Goal: Information Seeking & Learning: Learn about a topic

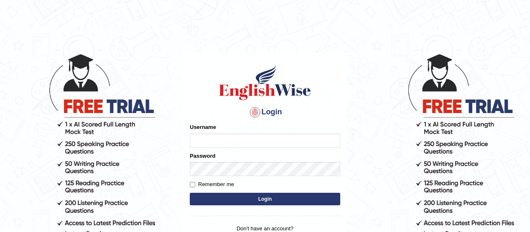
type input "Munyaradzi"
click at [274, 200] on button "Login" at bounding box center [265, 199] width 150 height 13
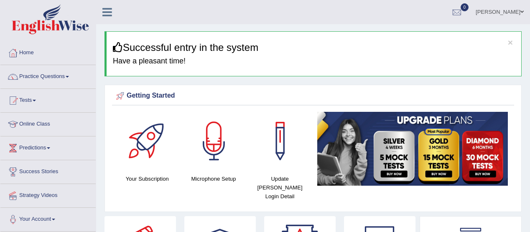
click at [34, 53] on link "Home" at bounding box center [47, 51] width 95 height 21
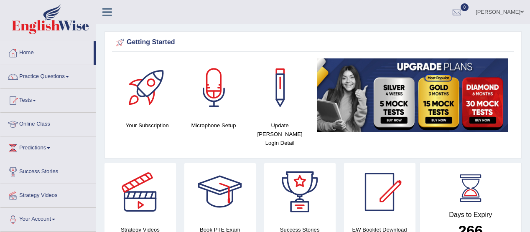
click at [26, 54] on link "Home" at bounding box center [46, 51] width 93 height 21
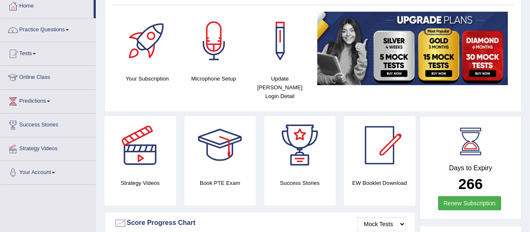
scroll to position [48, 0]
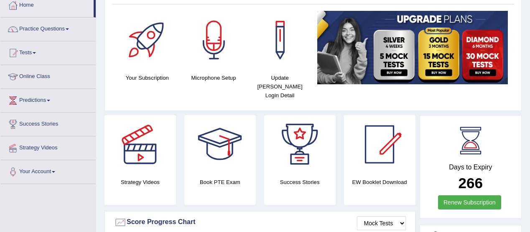
click at [49, 74] on link "Online Class" at bounding box center [47, 75] width 95 height 21
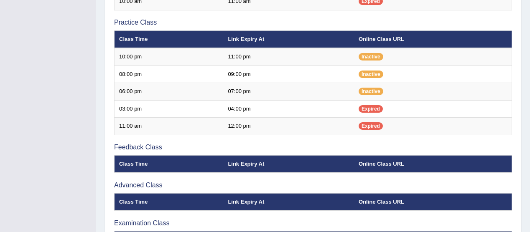
scroll to position [271, 0]
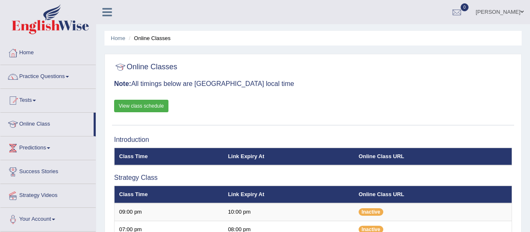
click at [73, 76] on link "Practice Questions" at bounding box center [47, 75] width 95 height 21
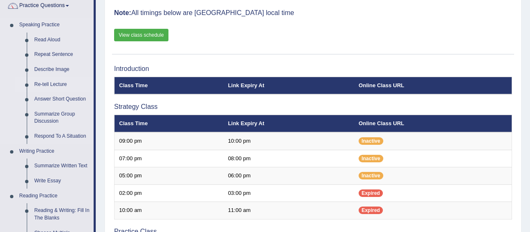
scroll to position [76, 0]
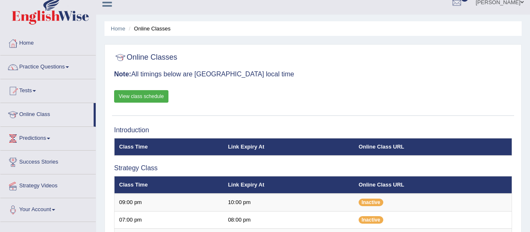
scroll to position [9, 0]
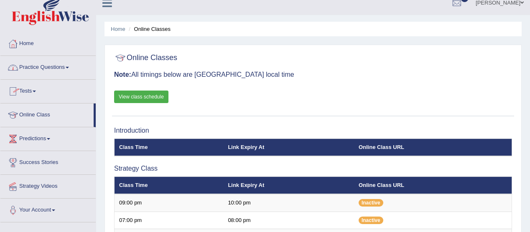
click at [71, 68] on link "Practice Questions" at bounding box center [47, 66] width 95 height 21
click at [75, 65] on link "Practice Questions" at bounding box center [47, 66] width 95 height 21
click at [70, 66] on link "Practice Questions" at bounding box center [47, 66] width 95 height 21
click at [64, 76] on link "Practice Questions" at bounding box center [47, 66] width 95 height 21
click at [69, 69] on link "Practice Questions" at bounding box center [47, 66] width 95 height 21
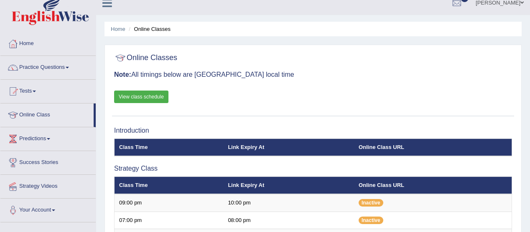
click at [69, 67] on span at bounding box center [67, 68] width 3 height 2
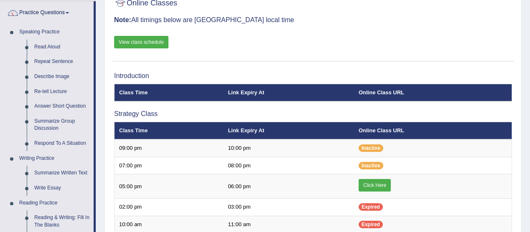
scroll to position [68, 0]
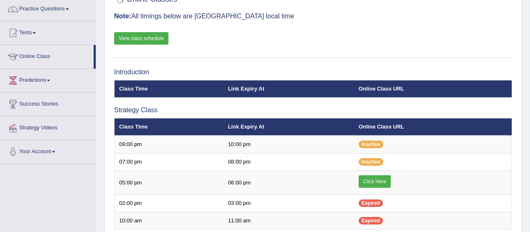
scroll to position [68, 0]
click at [76, 10] on link "Practice Questions" at bounding box center [47, 7] width 95 height 21
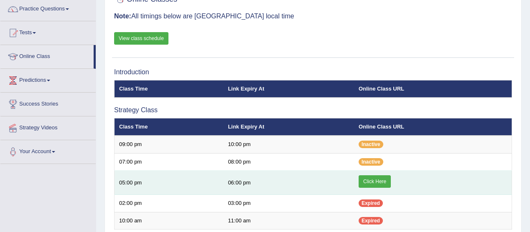
click at [365, 177] on link "Click Here" at bounding box center [374, 181] width 32 height 13
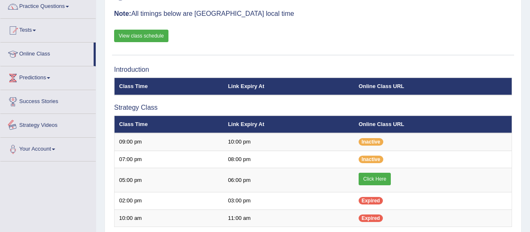
scroll to position [70, 0]
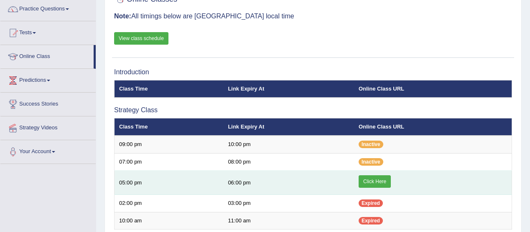
click at [378, 178] on link "Click Here" at bounding box center [374, 181] width 32 height 13
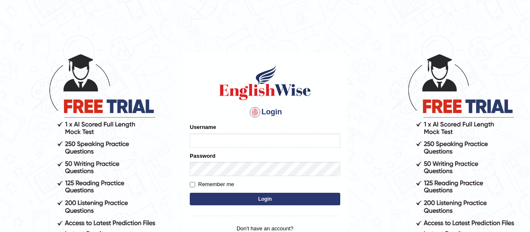
type input "Munyaradzi"
click at [272, 197] on button "Login" at bounding box center [265, 199] width 150 height 13
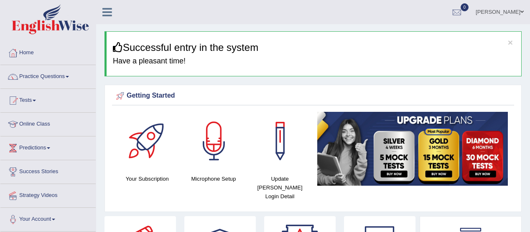
click at [68, 76] on span at bounding box center [67, 77] width 3 height 2
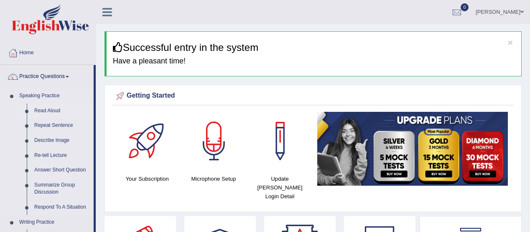
click at [55, 109] on link "Read Aloud" at bounding box center [61, 111] width 63 height 15
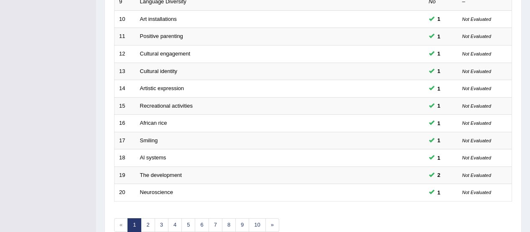
scroll to position [317, 0]
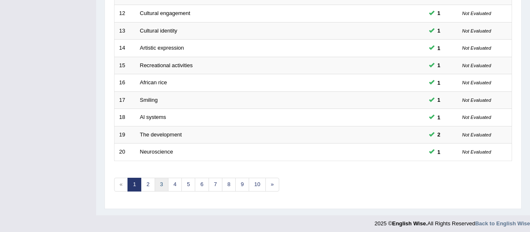
click at [161, 178] on link "3" at bounding box center [162, 185] width 14 height 14
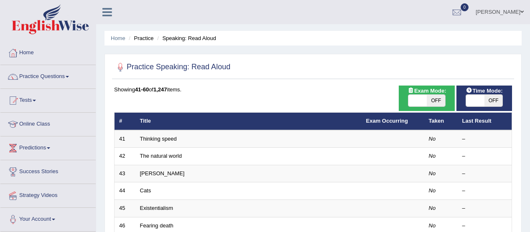
click at [487, 100] on span "OFF" at bounding box center [493, 101] width 18 height 12
checkbox input "true"
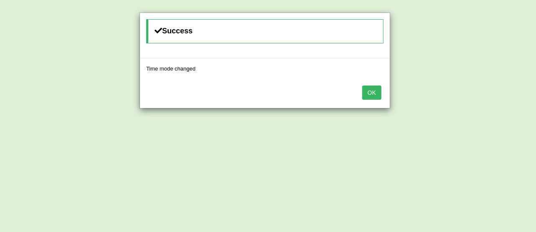
click at [370, 86] on button "OK" at bounding box center [371, 93] width 19 height 14
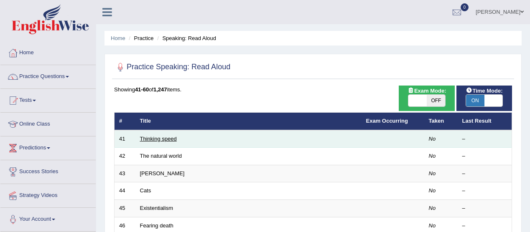
click at [162, 136] on link "Thinking speed" at bounding box center [158, 139] width 37 height 6
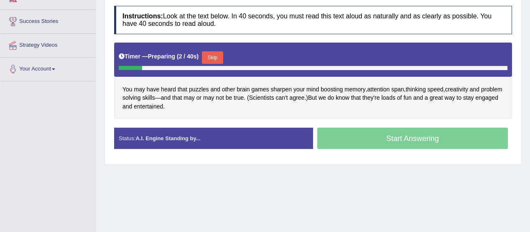
scroll to position [151, 0]
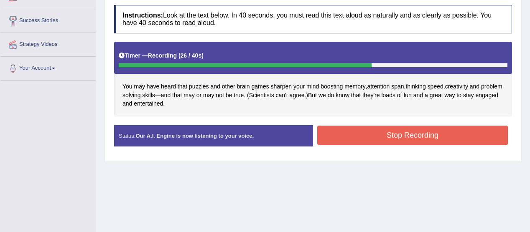
click at [418, 132] on button "Stop Recording" at bounding box center [412, 135] width 190 height 19
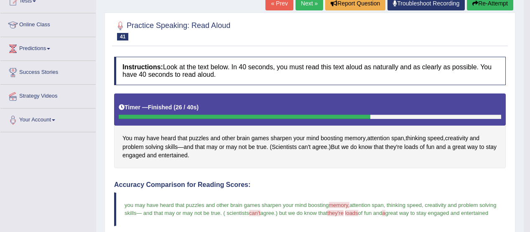
scroll to position [98, 0]
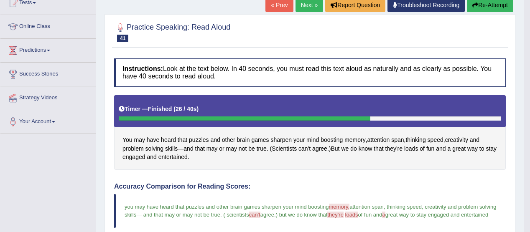
click at [310, 8] on link "Next »" at bounding box center [309, 5] width 28 height 14
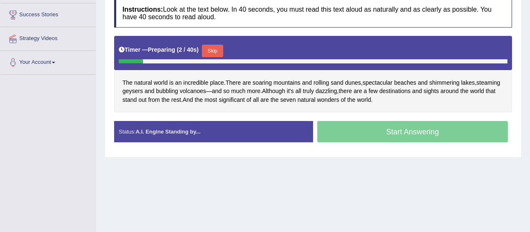
scroll to position [161, 0]
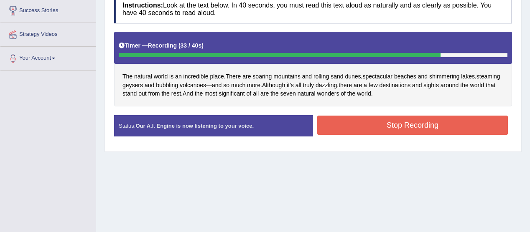
click at [418, 122] on button "Stop Recording" at bounding box center [412, 125] width 190 height 19
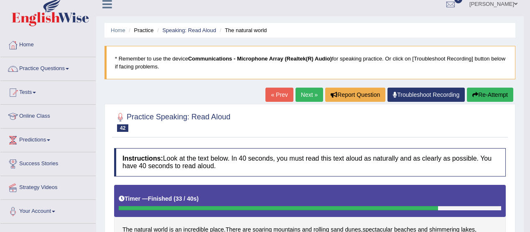
scroll to position [8, 0]
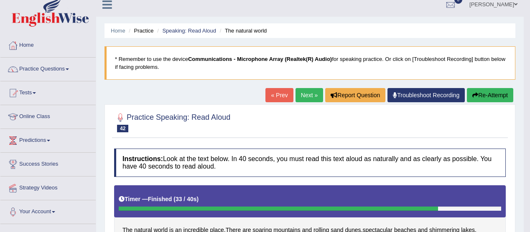
click at [303, 96] on link "Next »" at bounding box center [309, 95] width 28 height 14
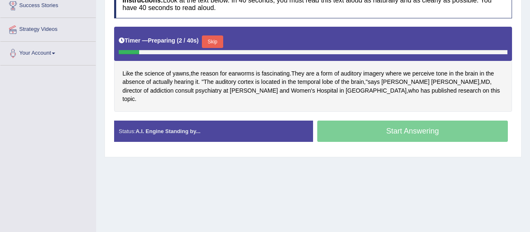
scroll to position [180, 0]
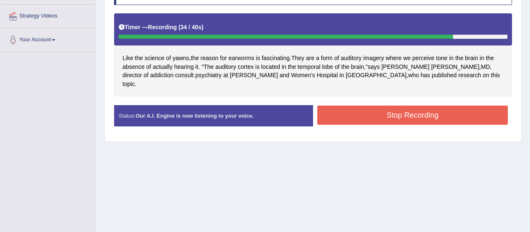
click at [413, 106] on button "Stop Recording" at bounding box center [412, 115] width 190 height 19
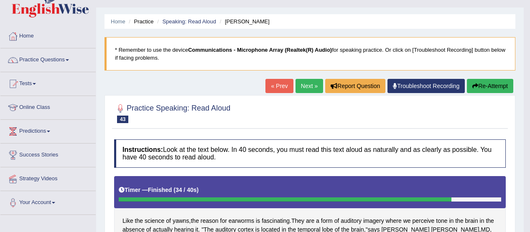
scroll to position [0, 0]
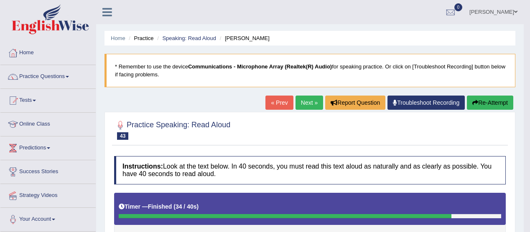
click at [300, 98] on link "Next »" at bounding box center [309, 103] width 28 height 14
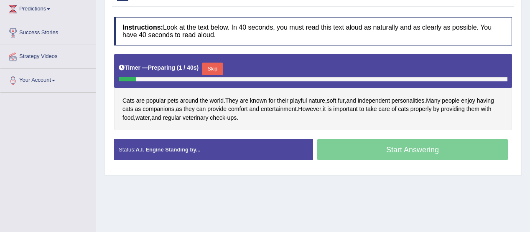
scroll to position [145, 0]
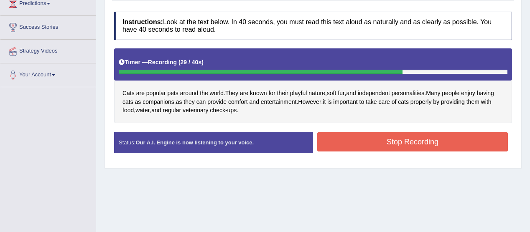
click at [426, 141] on button "Stop Recording" at bounding box center [412, 141] width 190 height 19
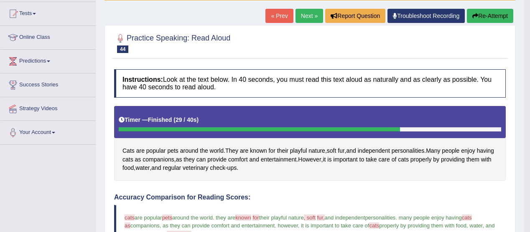
scroll to position [0, 0]
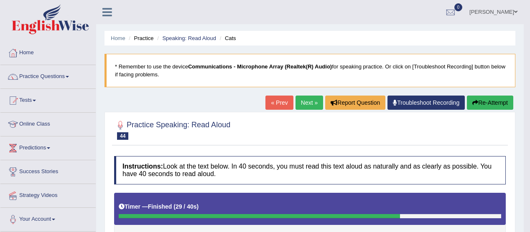
click at [69, 76] on span at bounding box center [67, 77] width 3 height 2
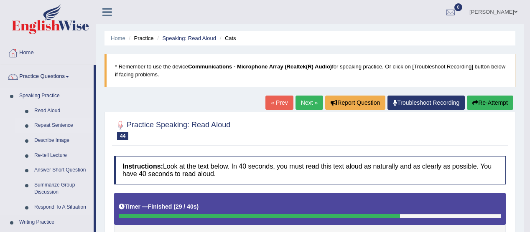
click at [63, 126] on link "Repeat Sentence" at bounding box center [61, 125] width 63 height 15
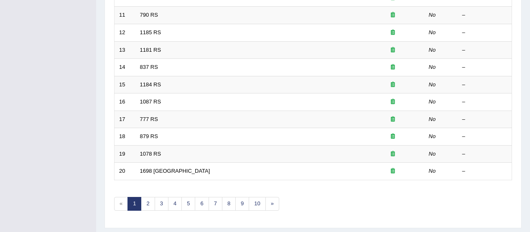
scroll to position [317, 0]
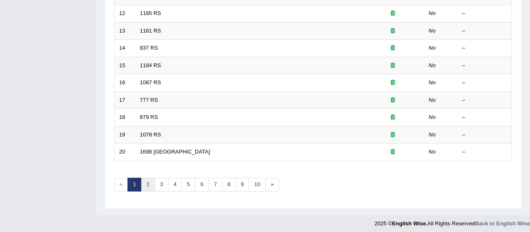
click at [147, 179] on link "2" at bounding box center [148, 185] width 14 height 14
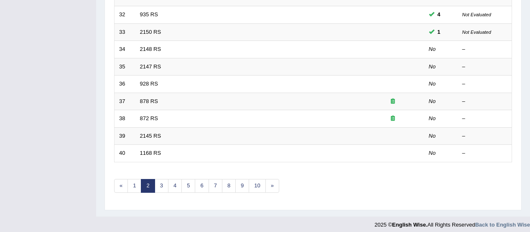
scroll to position [317, 0]
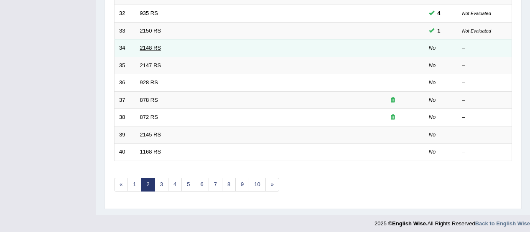
click at [144, 46] on link "2148 RS" at bounding box center [150, 48] width 21 height 6
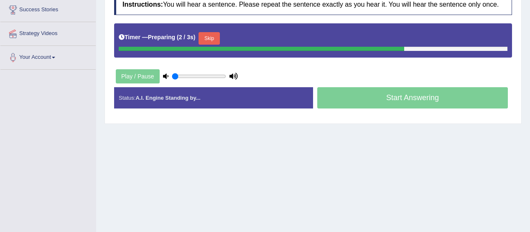
scroll to position [163, 0]
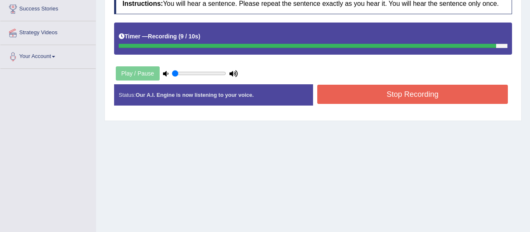
click at [420, 93] on button "Stop Recording" at bounding box center [412, 94] width 190 height 19
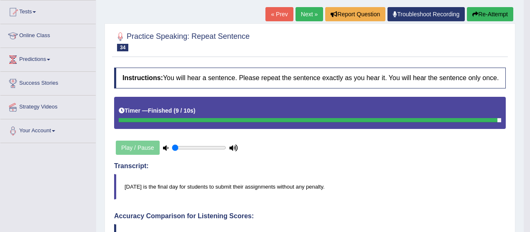
scroll to position [87, 0]
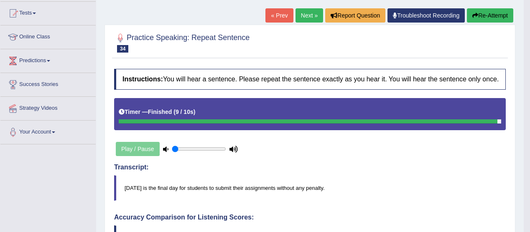
click at [304, 13] on link "Next »" at bounding box center [309, 15] width 28 height 14
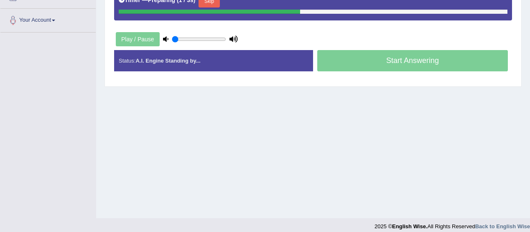
scroll to position [206, 0]
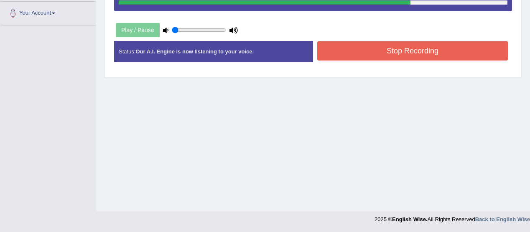
click at [418, 47] on button "Stop Recording" at bounding box center [412, 50] width 190 height 19
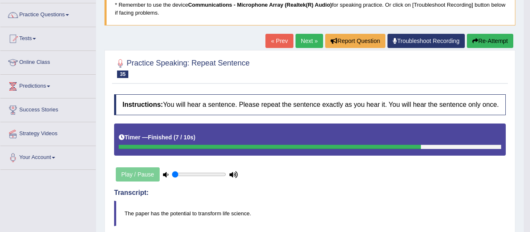
scroll to position [61, 0]
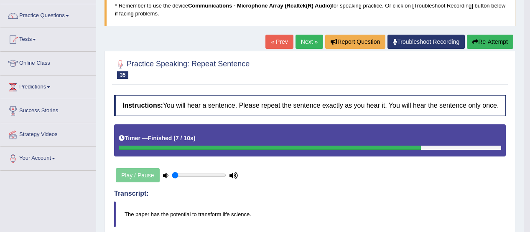
click at [299, 40] on link "Next »" at bounding box center [309, 42] width 28 height 14
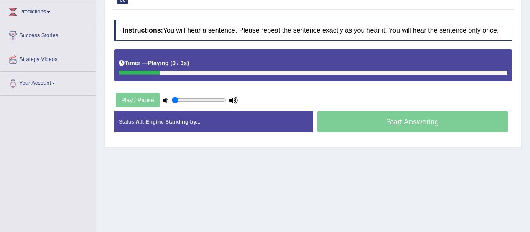
scroll to position [133, 0]
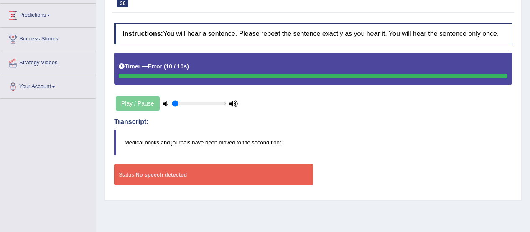
click at [329, 149] on blockquote "Medical books and journals have been moved to the second floor." at bounding box center [313, 142] width 398 height 25
click at [128, 102] on div "Play / Pause" at bounding box center [176, 103] width 125 height 21
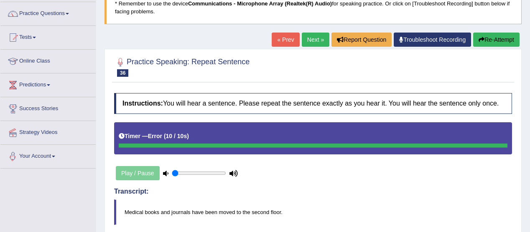
scroll to position [54, 0]
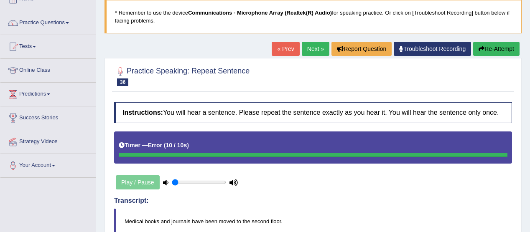
click at [494, 48] on button "Re-Attempt" at bounding box center [496, 49] width 46 height 14
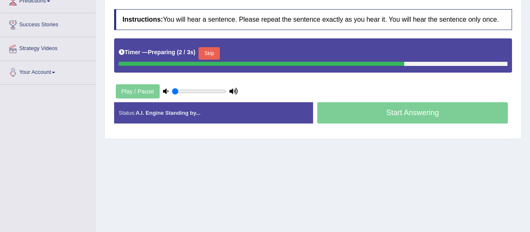
scroll to position [149, 0]
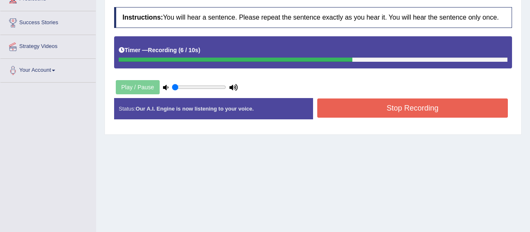
click at [368, 106] on button "Stop Recording" at bounding box center [412, 108] width 190 height 19
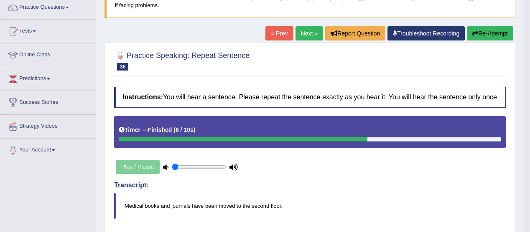
scroll to position [64, 0]
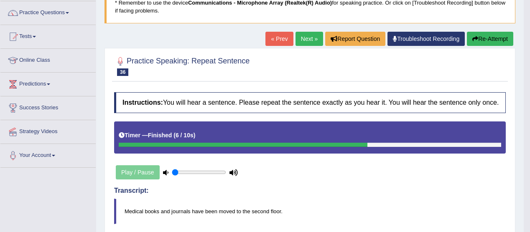
click at [486, 34] on button "Re-Attempt" at bounding box center [490, 39] width 46 height 14
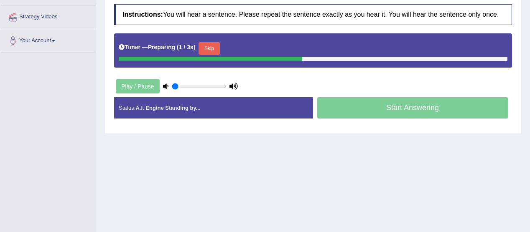
scroll to position [179, 0]
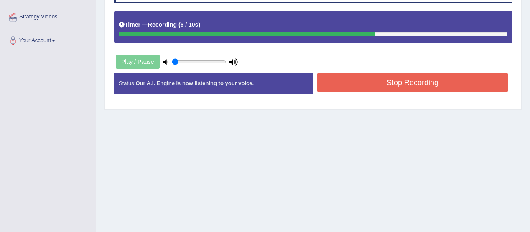
click at [380, 87] on button "Stop Recording" at bounding box center [412, 82] width 190 height 19
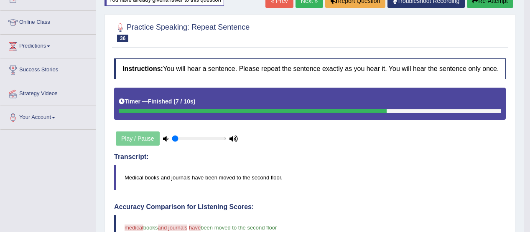
scroll to position [0, 0]
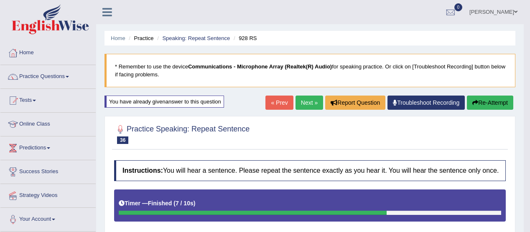
click at [304, 101] on link "Next »" at bounding box center [309, 103] width 28 height 14
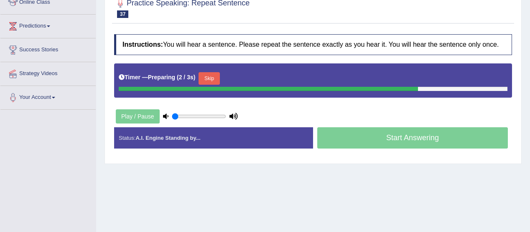
scroll to position [129, 0]
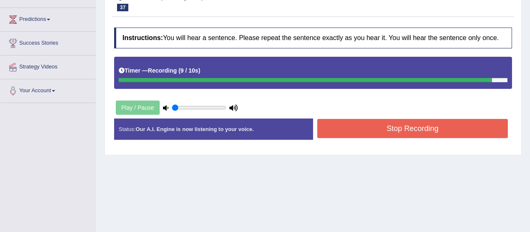
click at [347, 120] on button "Stop Recording" at bounding box center [412, 128] width 190 height 19
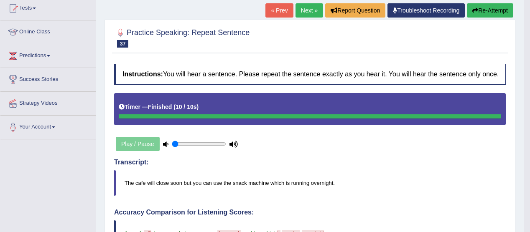
scroll to position [92, 0]
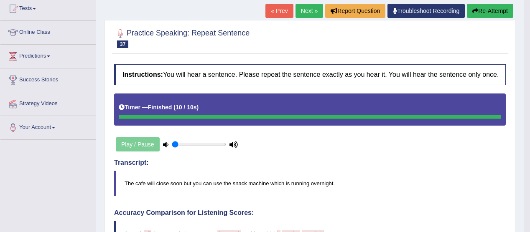
click at [305, 13] on link "Next »" at bounding box center [309, 11] width 28 height 14
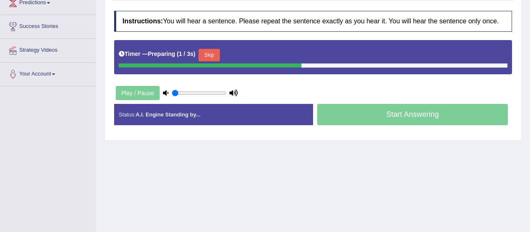
scroll to position [148, 0]
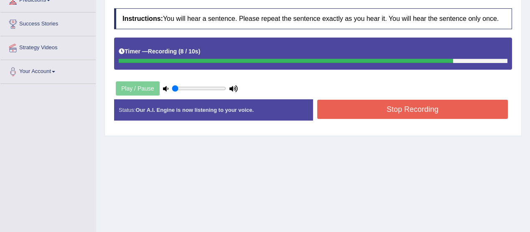
click at [417, 107] on button "Stop Recording" at bounding box center [412, 109] width 190 height 19
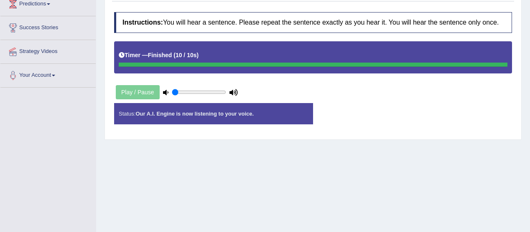
scroll to position [145, 0]
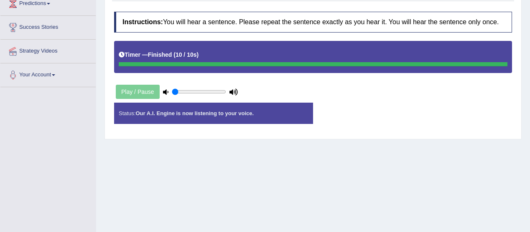
click at [236, 121] on div "Status: Our A.I. Engine is now listening to your voice." at bounding box center [213, 113] width 199 height 21
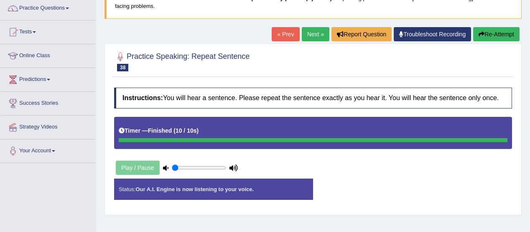
scroll to position [68, 0]
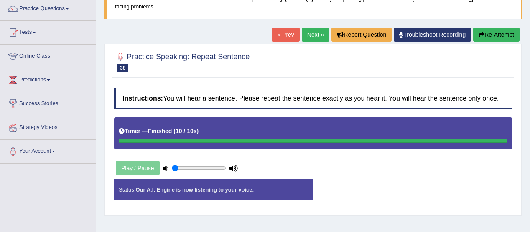
click at [504, 35] on button "Re-Attempt" at bounding box center [496, 35] width 46 height 14
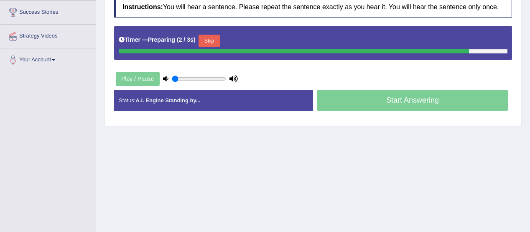
scroll to position [166, 0]
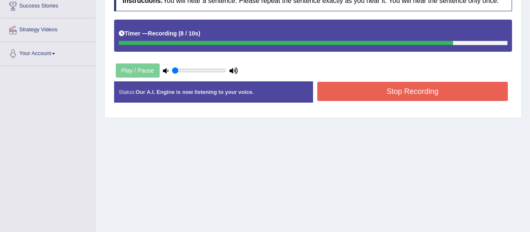
click at [398, 86] on button "Stop Recording" at bounding box center [412, 91] width 190 height 19
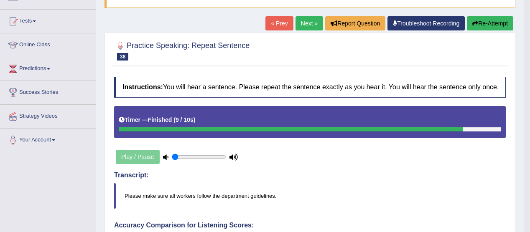
scroll to position [0, 0]
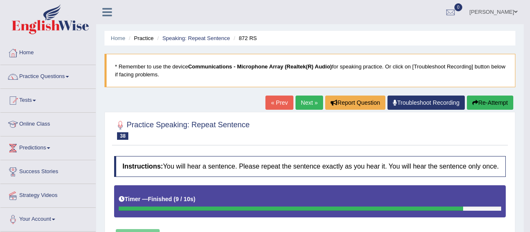
click at [307, 101] on link "Next »" at bounding box center [309, 103] width 28 height 14
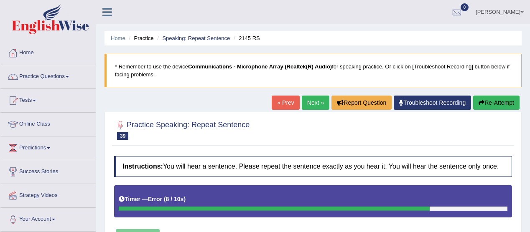
click at [69, 76] on span at bounding box center [67, 77] width 3 height 2
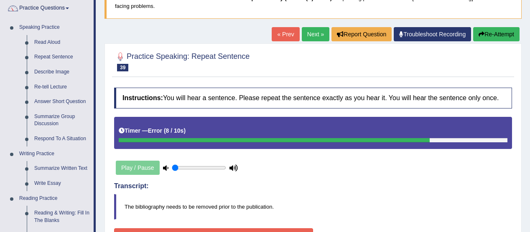
scroll to position [68, 0]
click at [50, 71] on link "Describe Image" at bounding box center [61, 72] width 63 height 15
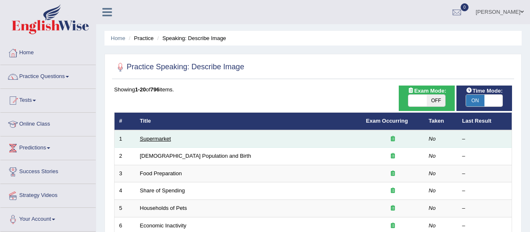
click at [164, 138] on link "Supermarket" at bounding box center [155, 139] width 31 height 6
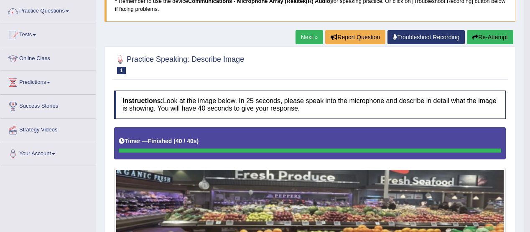
scroll to position [63, 0]
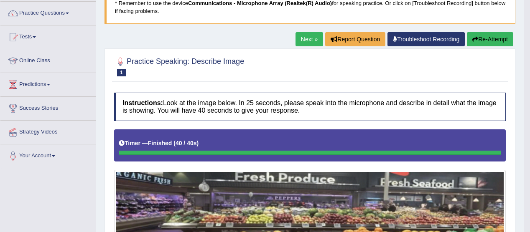
click at [303, 36] on link "Next »" at bounding box center [309, 39] width 28 height 14
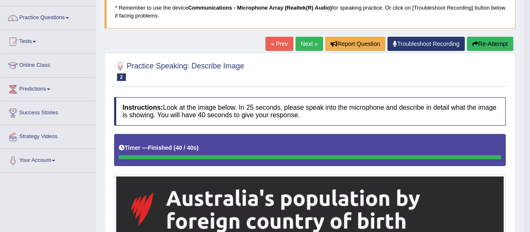
scroll to position [56, 0]
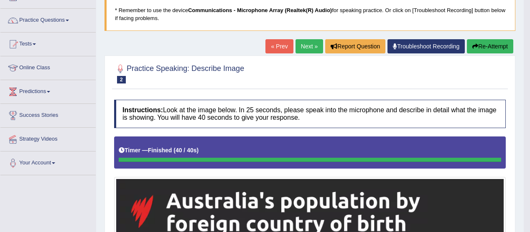
click at [302, 44] on link "Next »" at bounding box center [309, 46] width 28 height 14
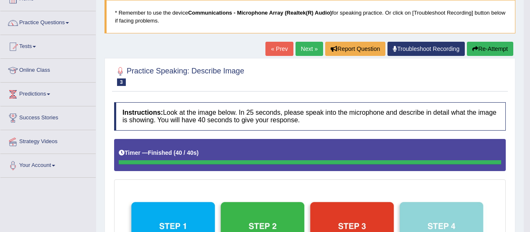
scroll to position [53, 0]
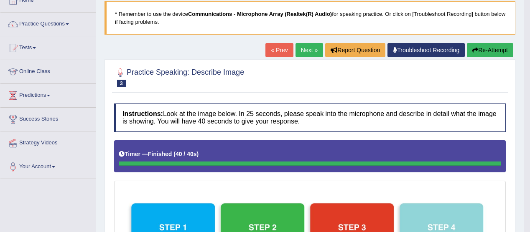
click at [301, 48] on link "Next »" at bounding box center [309, 50] width 28 height 14
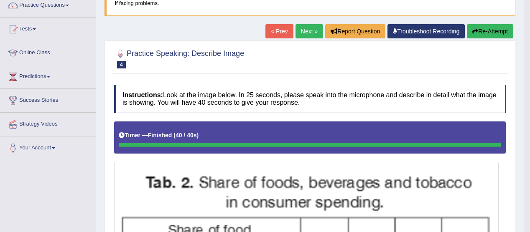
scroll to position [68, 0]
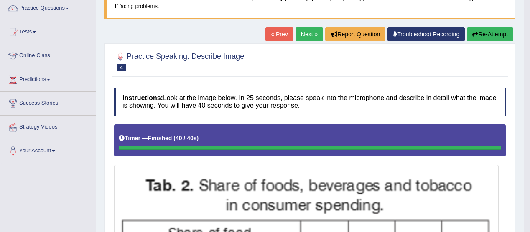
click at [300, 36] on link "Next »" at bounding box center [309, 34] width 28 height 14
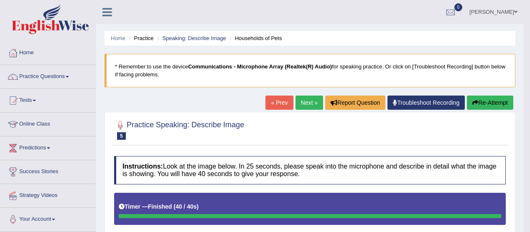
click at [69, 76] on span at bounding box center [67, 77] width 3 height 2
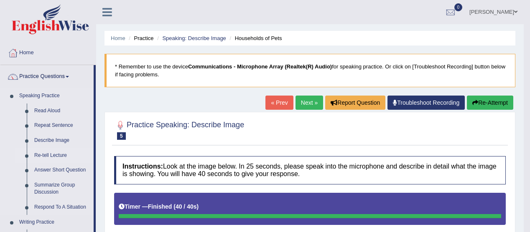
click at [53, 157] on link "Re-tell Lecture" at bounding box center [61, 155] width 63 height 15
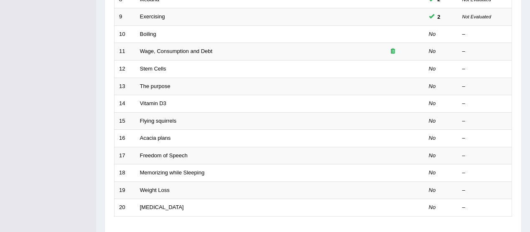
scroll to position [261, 0]
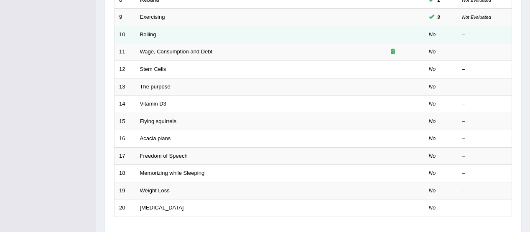
click at [154, 33] on link "Boiling" at bounding box center [148, 34] width 16 height 6
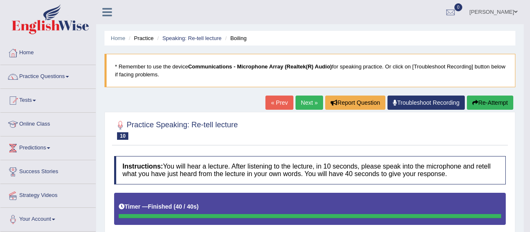
click at [304, 100] on link "Next »" at bounding box center [309, 103] width 28 height 14
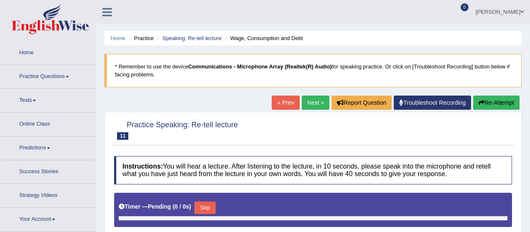
type input "0.05"
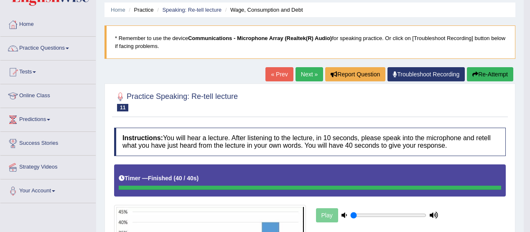
scroll to position [22, 0]
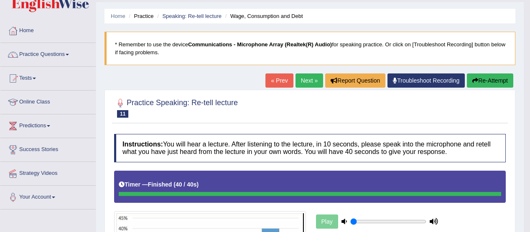
click at [304, 80] on link "Next »" at bounding box center [309, 81] width 28 height 14
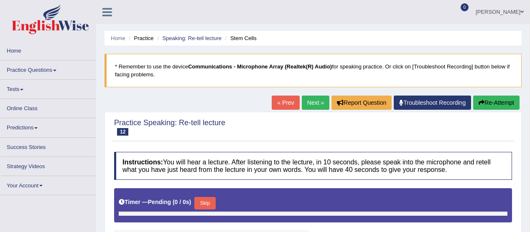
type input "0.05"
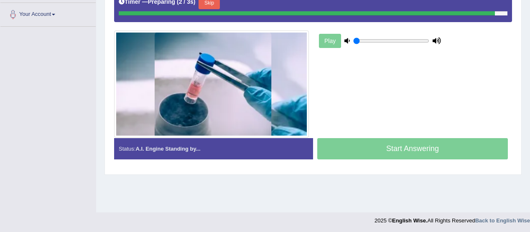
scroll to position [206, 0]
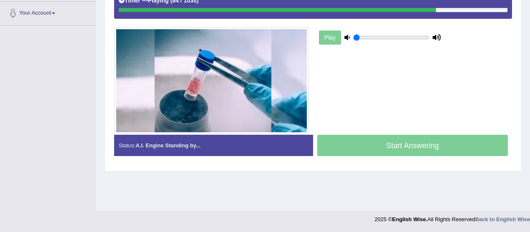
drag, startPoint x: 528, startPoint y: 148, endPoint x: 528, endPoint y: 229, distance: 81.0
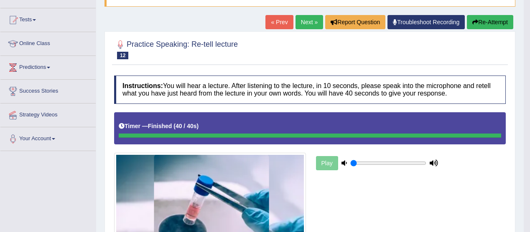
scroll to position [79, 0]
